Goal: Transaction & Acquisition: Purchase product/service

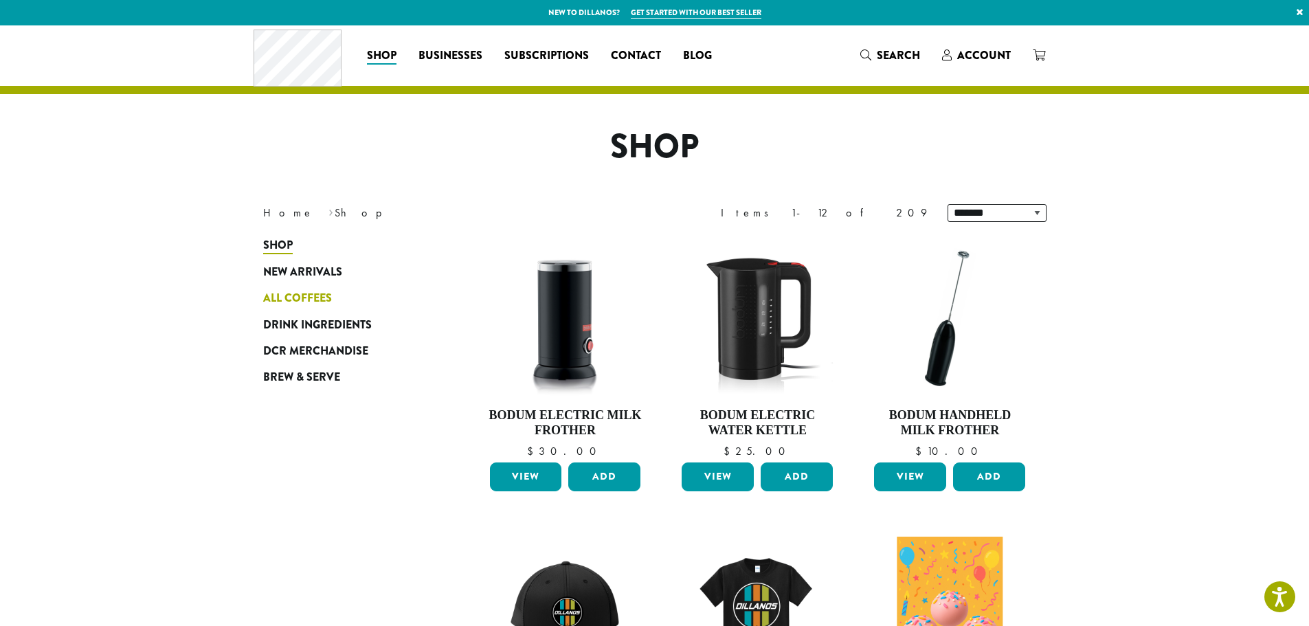
click at [299, 303] on span "All Coffees" at bounding box center [297, 298] width 69 height 17
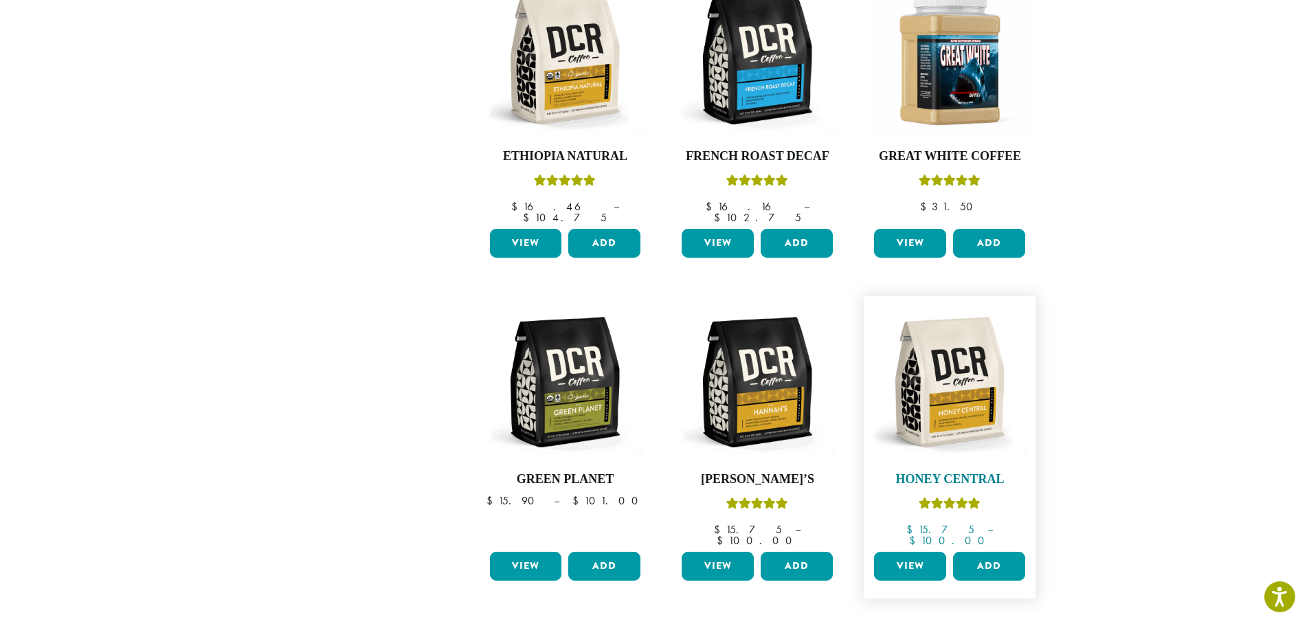
scroll to position [962, 0]
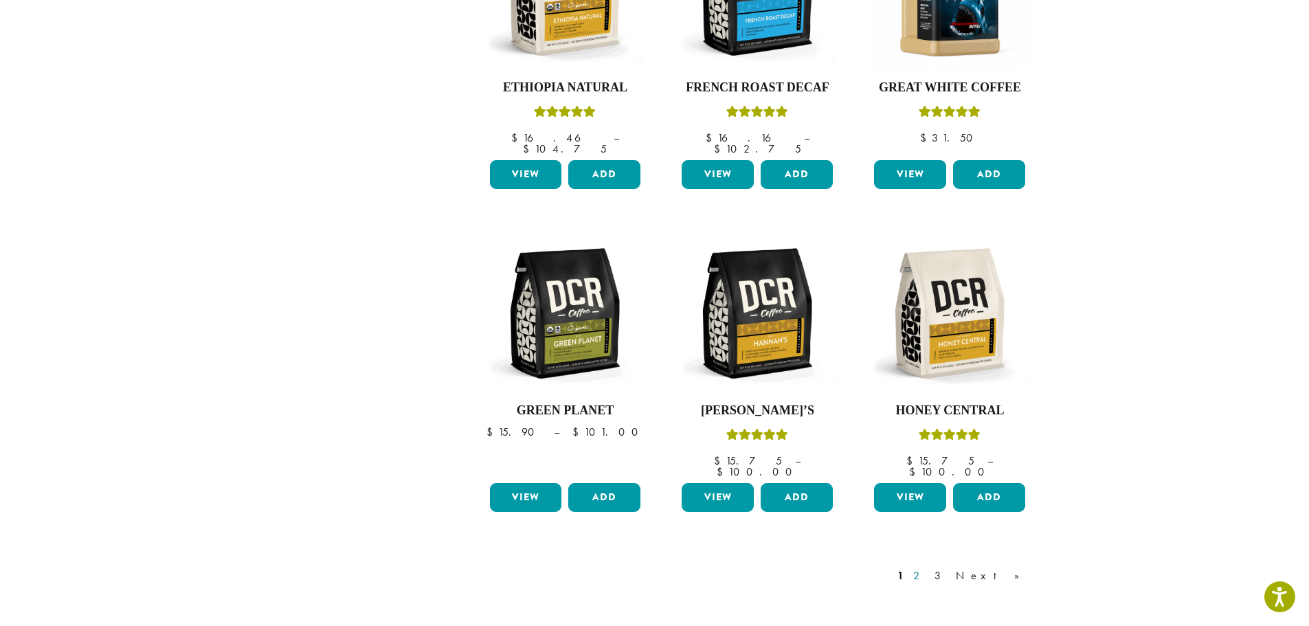
click at [927, 567] on link "2" at bounding box center [918, 575] width 17 height 16
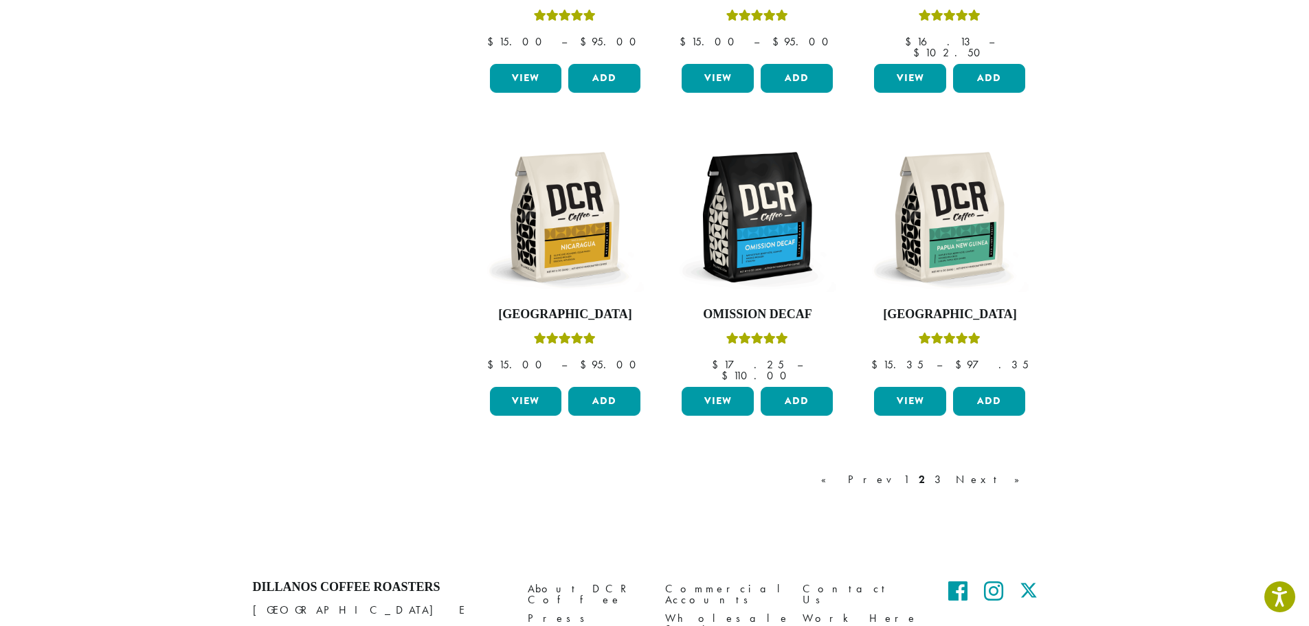
scroll to position [1115, 0]
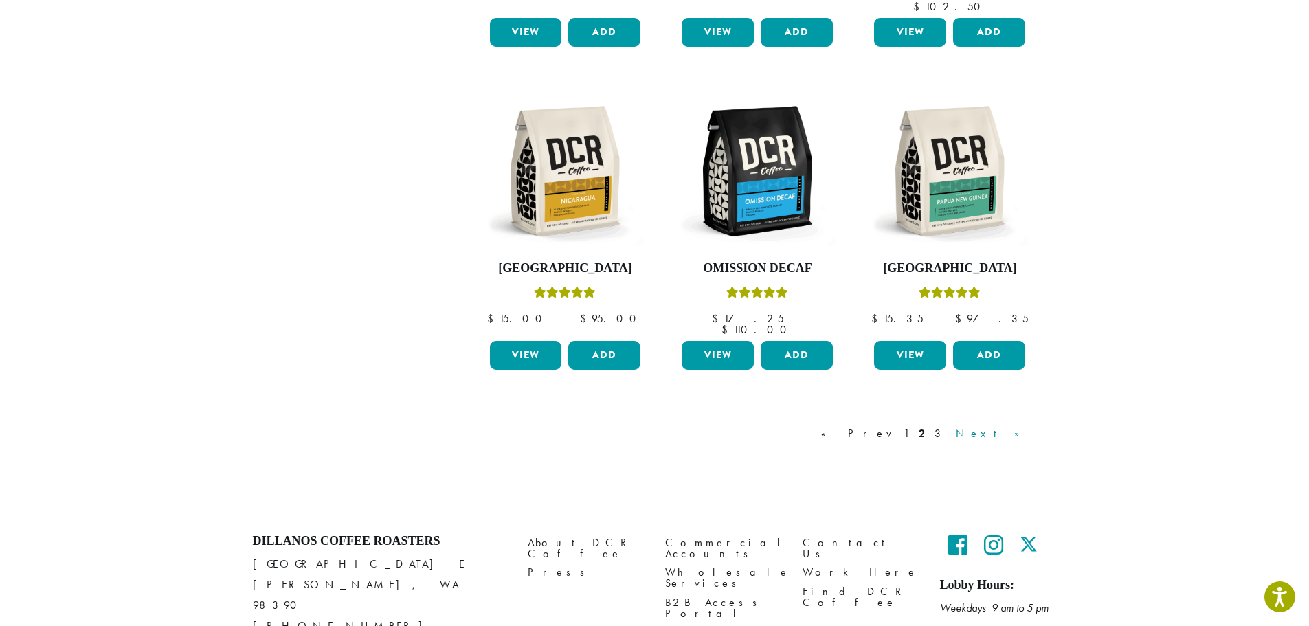
click at [1011, 425] on link "Next »" at bounding box center [992, 433] width 79 height 16
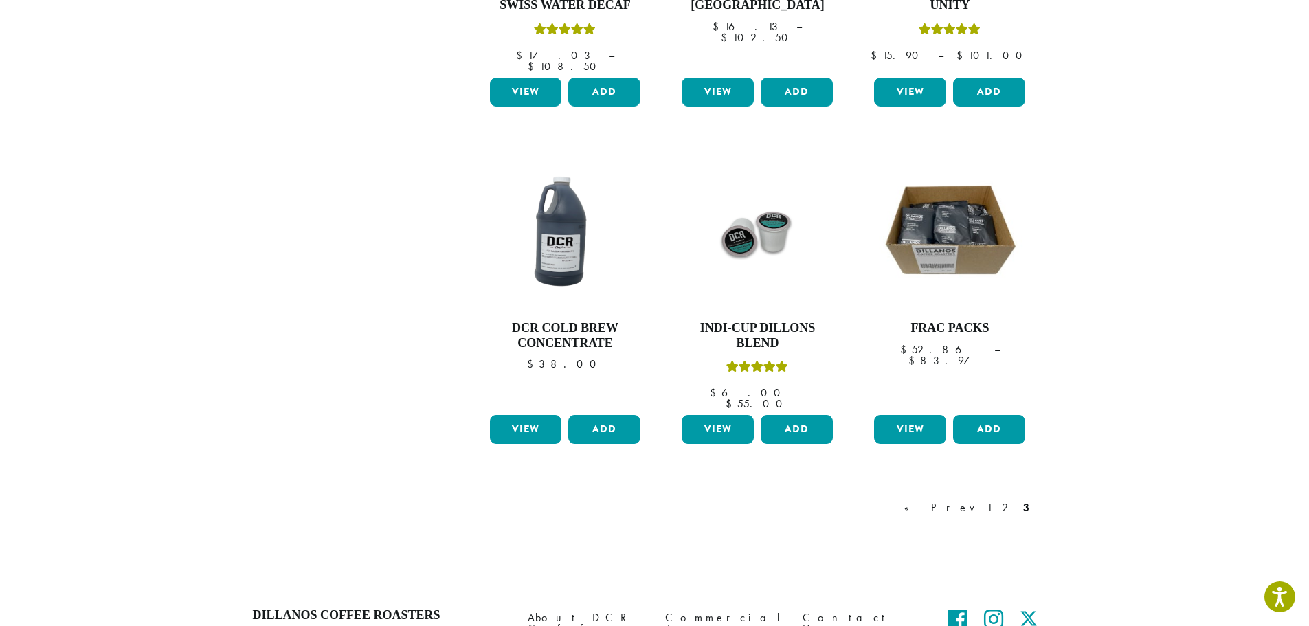
scroll to position [1046, 0]
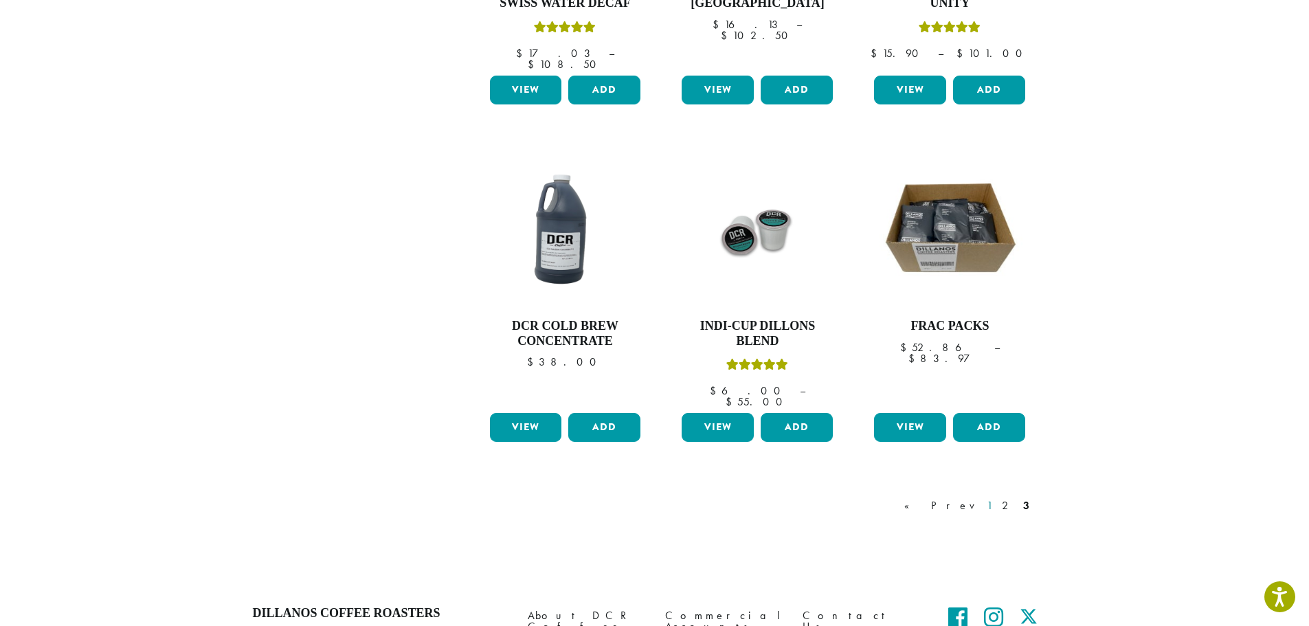
click at [992, 497] on link "1" at bounding box center [989, 505] width 11 height 16
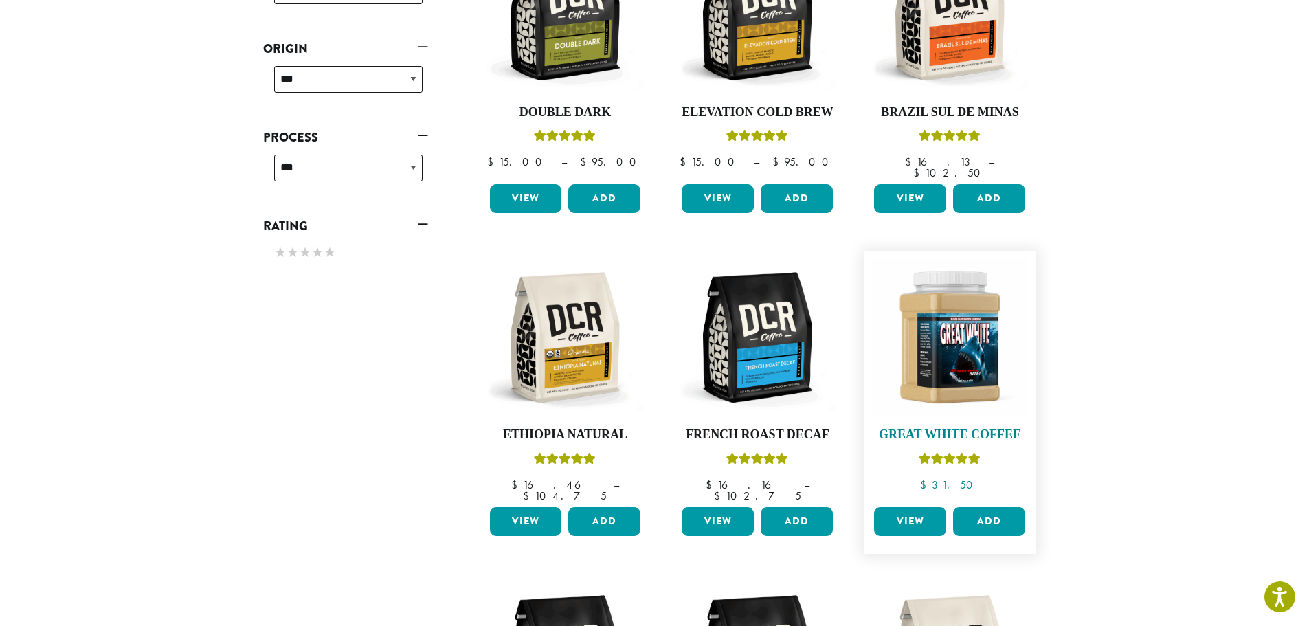
scroll to position [634, 0]
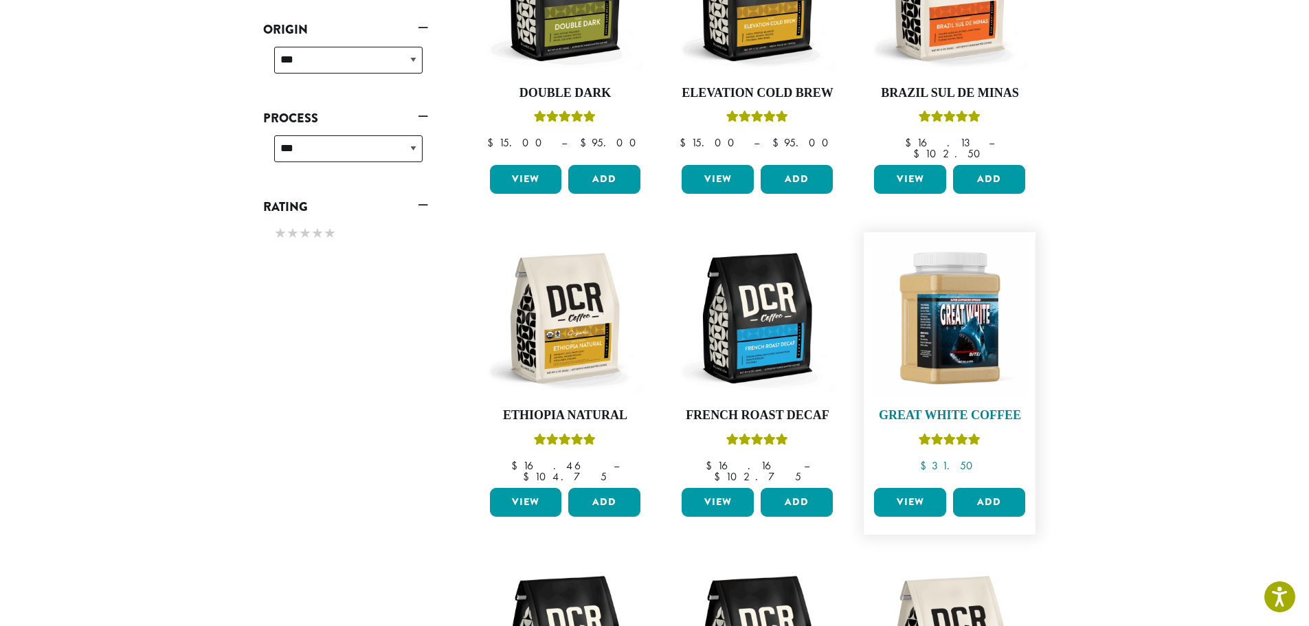
click at [975, 408] on h4 "Great White Coffee" at bounding box center [949, 415] width 158 height 15
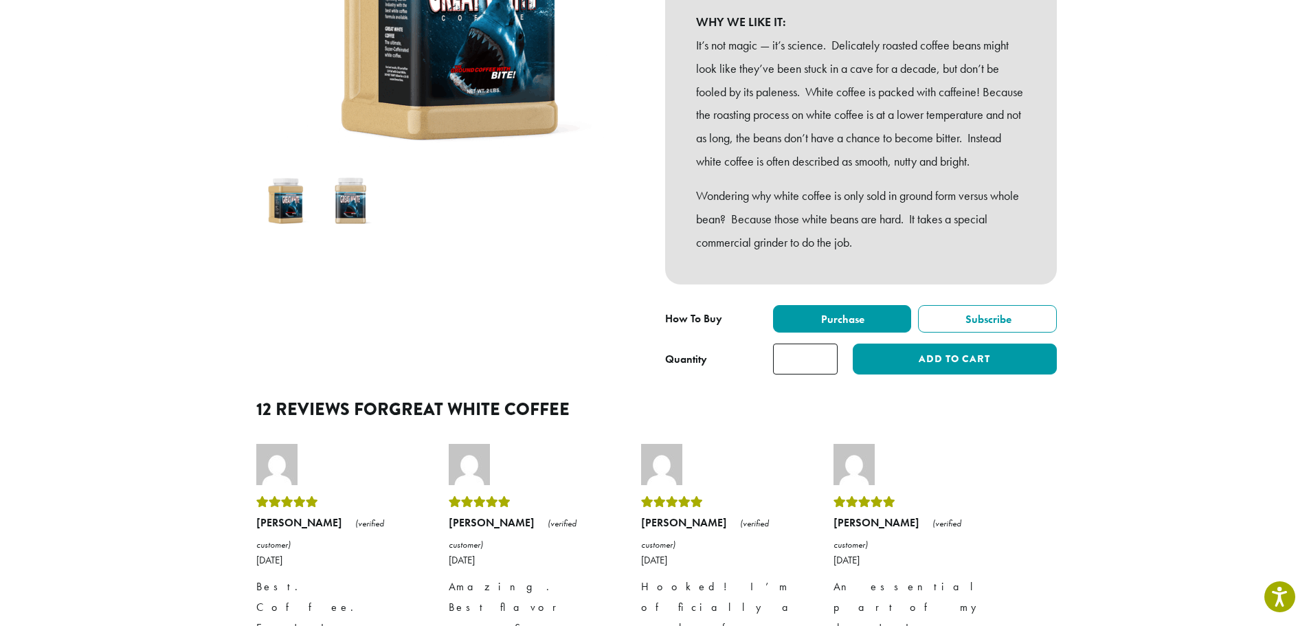
scroll to position [343, 0]
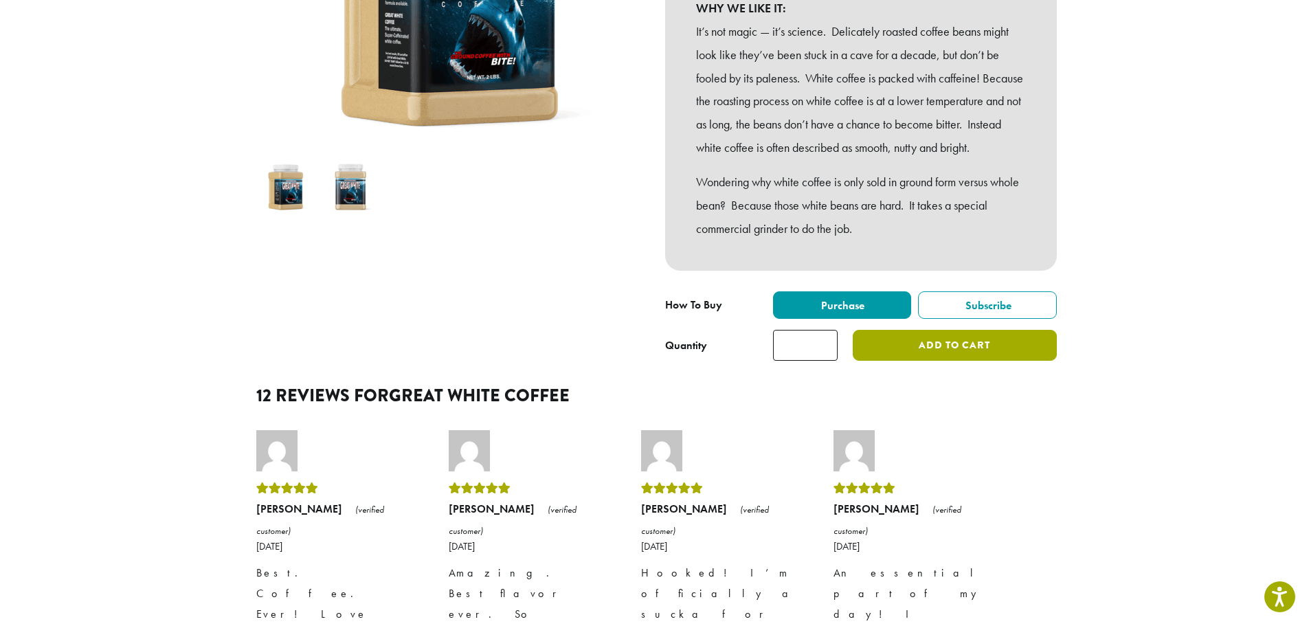
click at [925, 361] on button "Add to cart" at bounding box center [954, 345] width 203 height 31
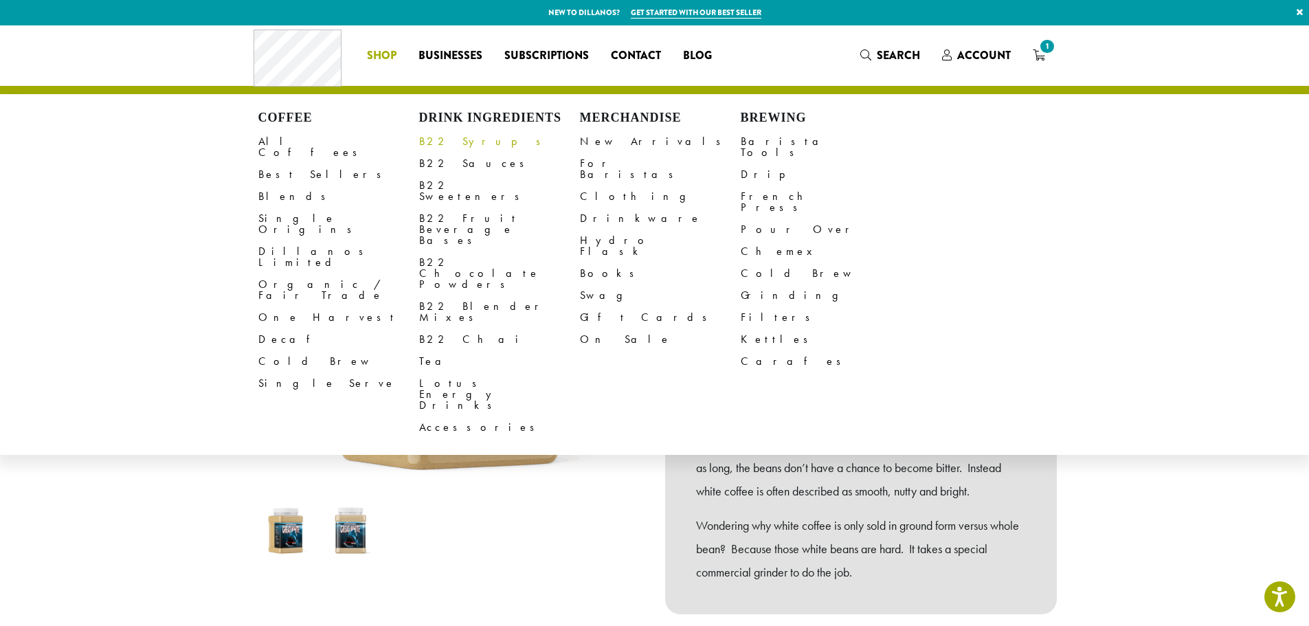
click at [458, 141] on link "B22 Syrups" at bounding box center [499, 142] width 161 height 22
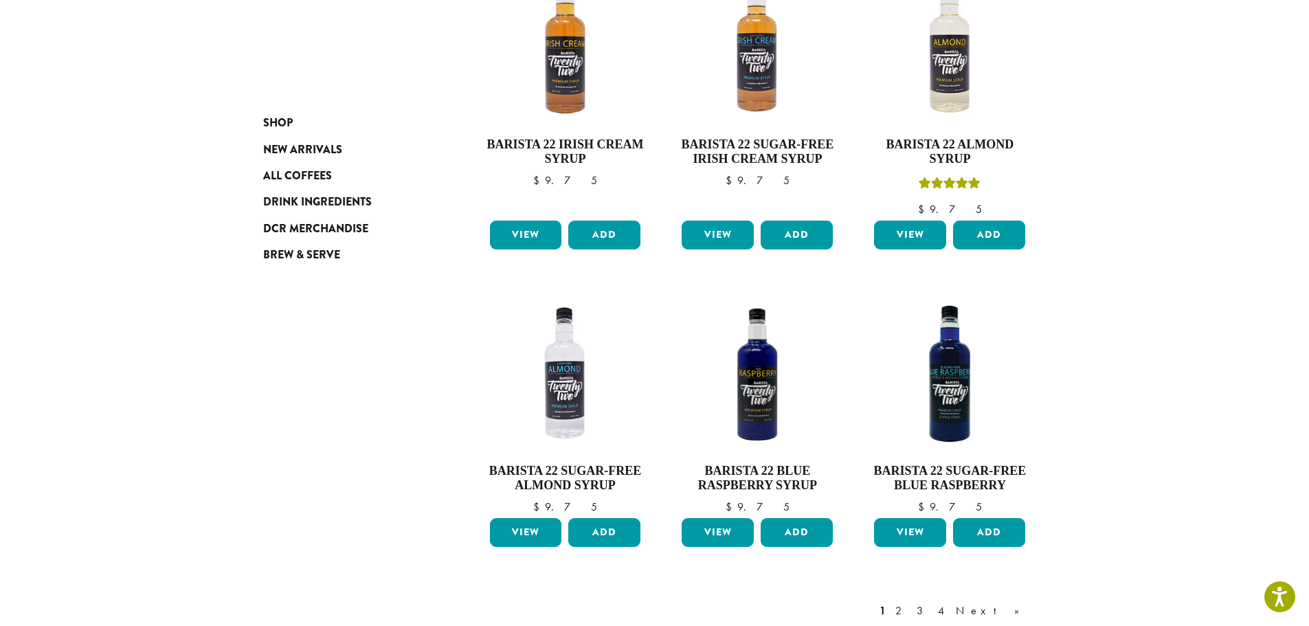
scroll to position [962, 0]
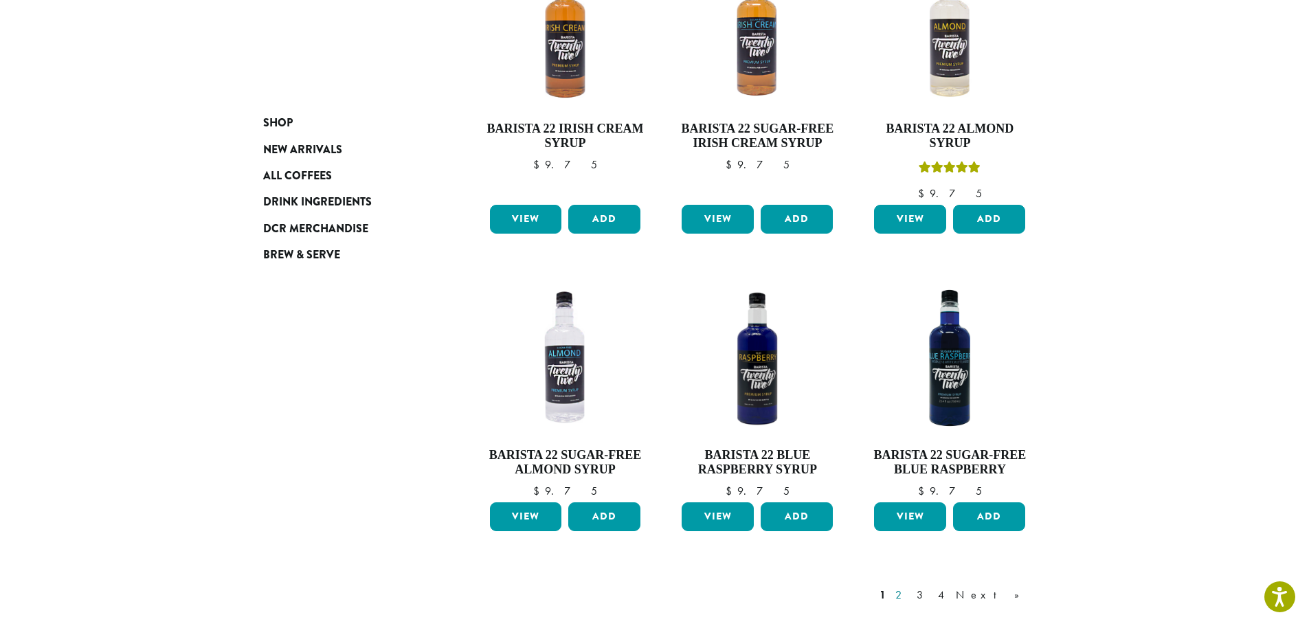
click at [910, 587] on link "2" at bounding box center [900, 595] width 17 height 16
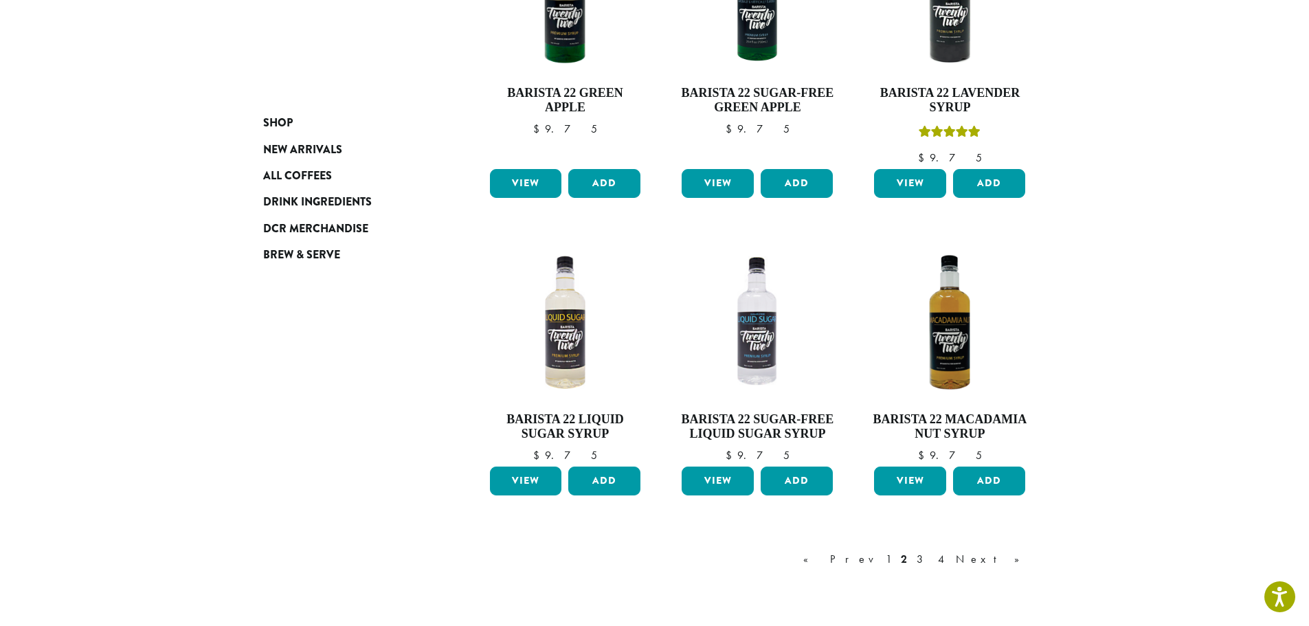
scroll to position [978, 0]
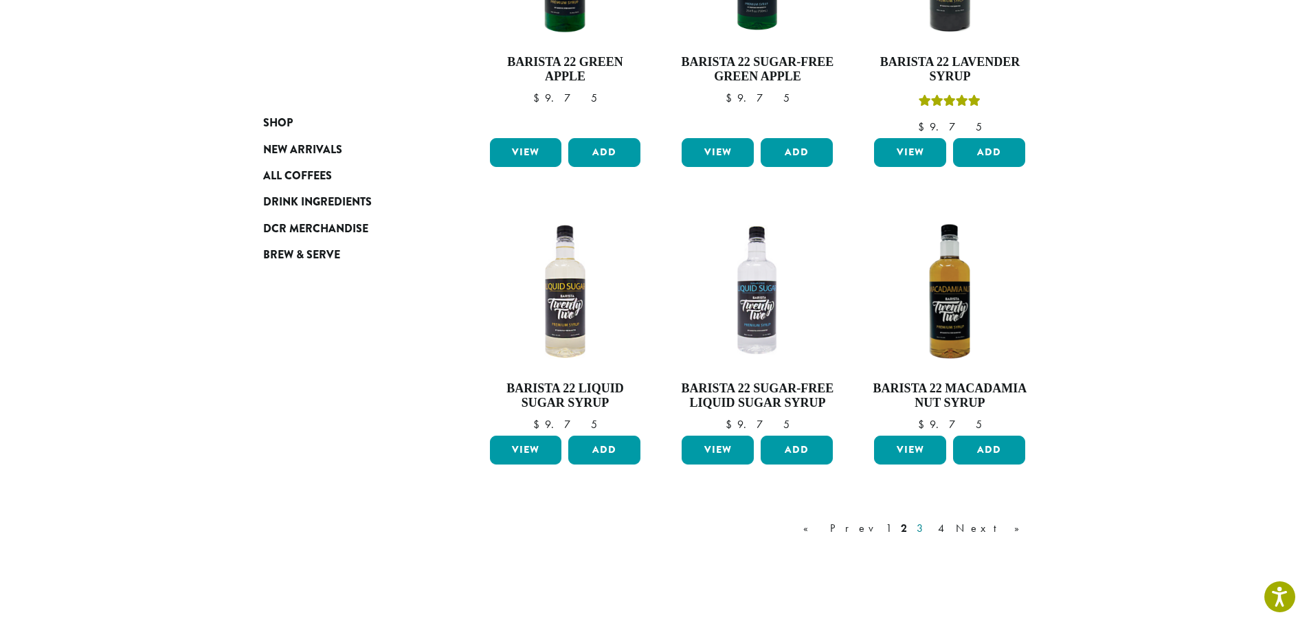
click at [931, 530] on link "3" at bounding box center [922, 528] width 17 height 16
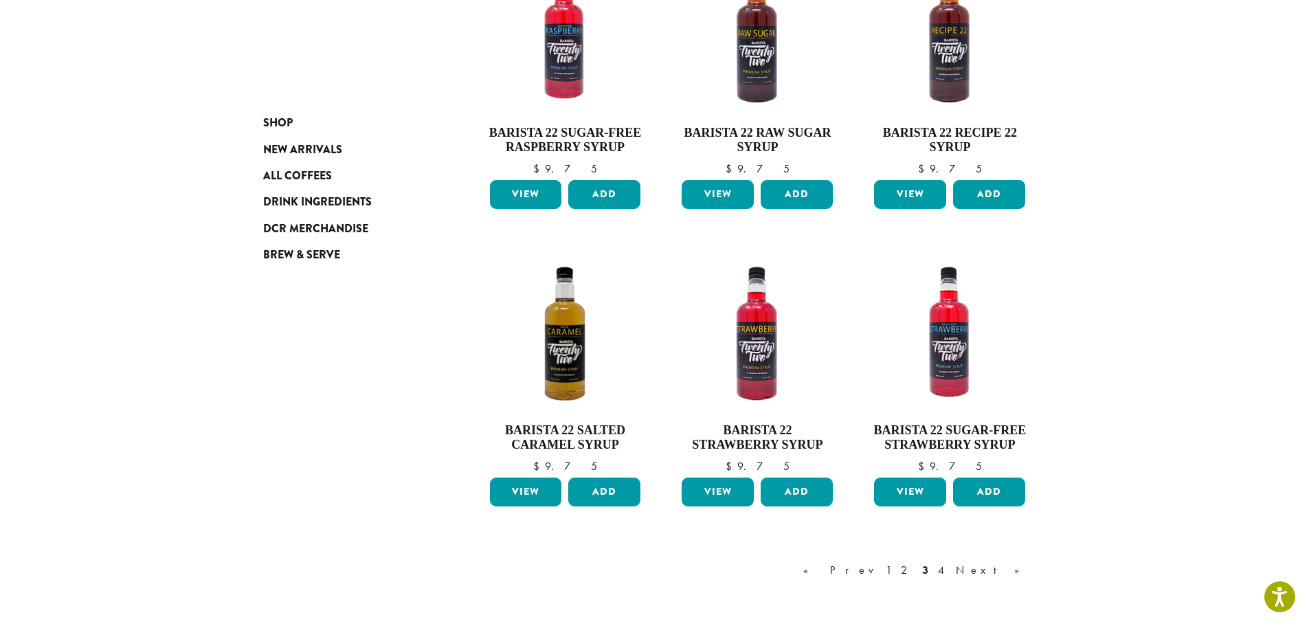
scroll to position [909, 0]
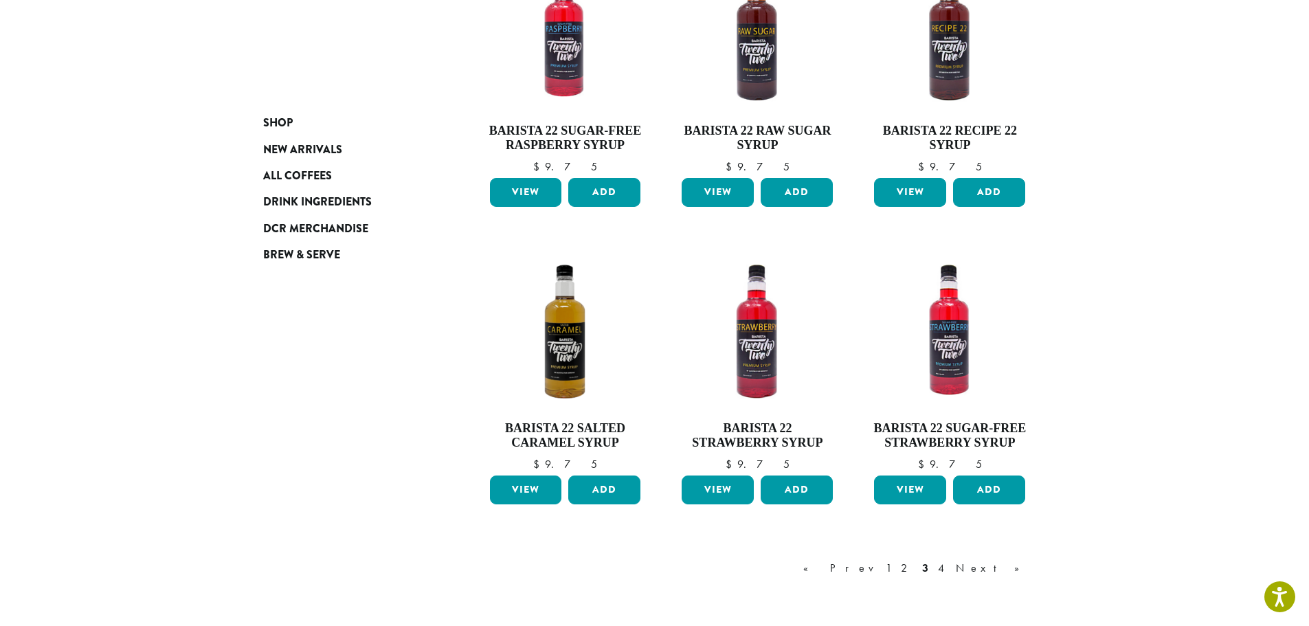
click at [1011, 567] on link "Next »" at bounding box center [992, 568] width 79 height 16
